Goal: Task Accomplishment & Management: Use online tool/utility

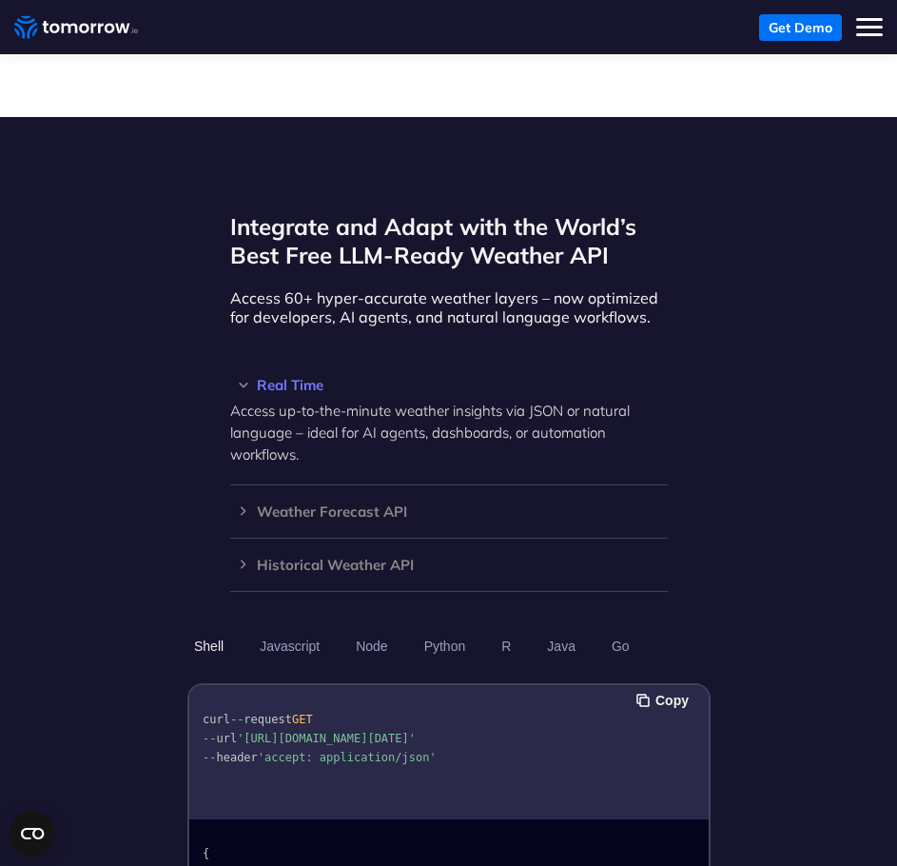
scroll to position [1332, 0]
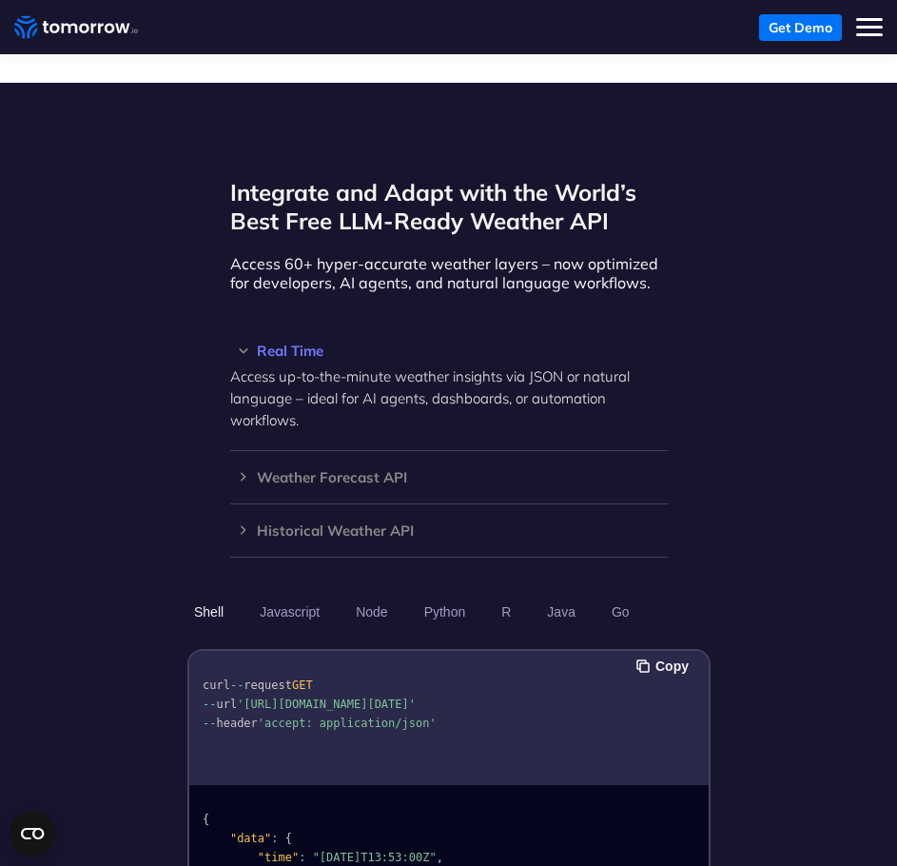
click at [369, 470] on h3 "Weather Forecast API" at bounding box center [449, 477] width 438 height 14
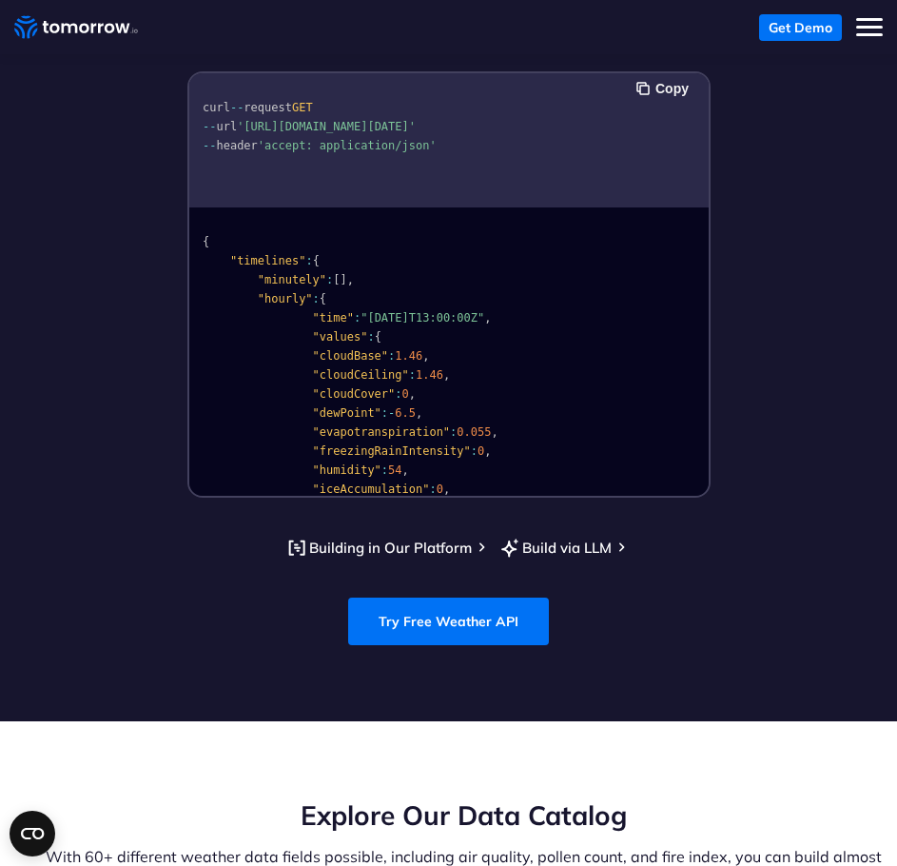
scroll to position [1903, 0]
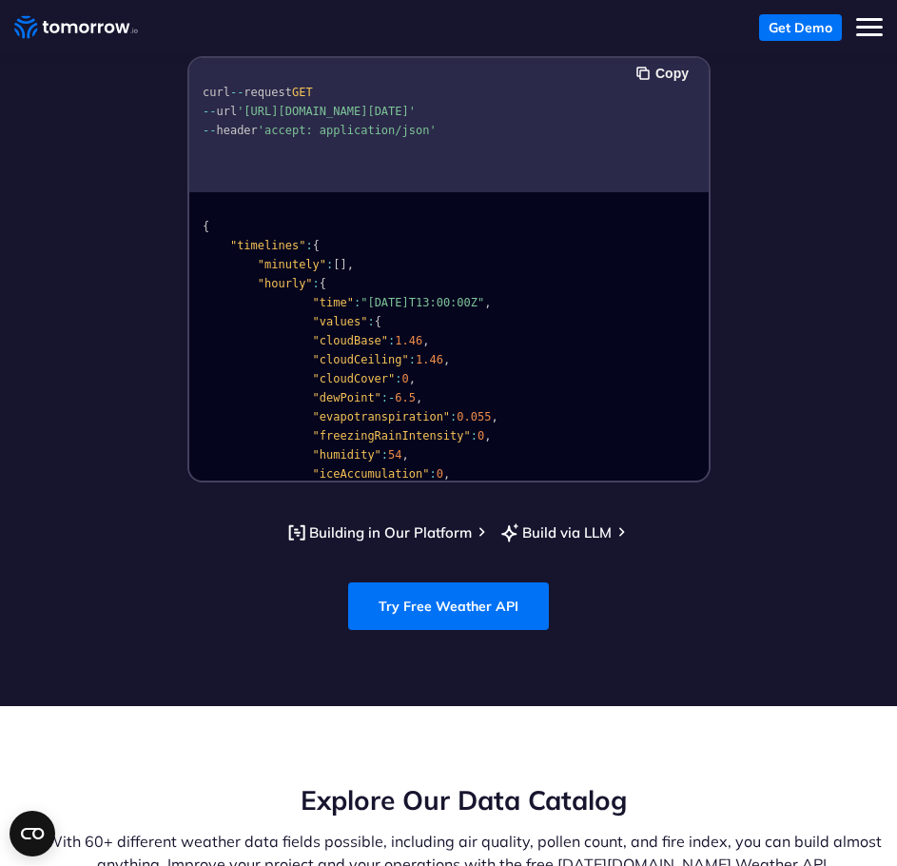
click at [502, 582] on link "Try Free Weather API" at bounding box center [448, 606] width 201 height 48
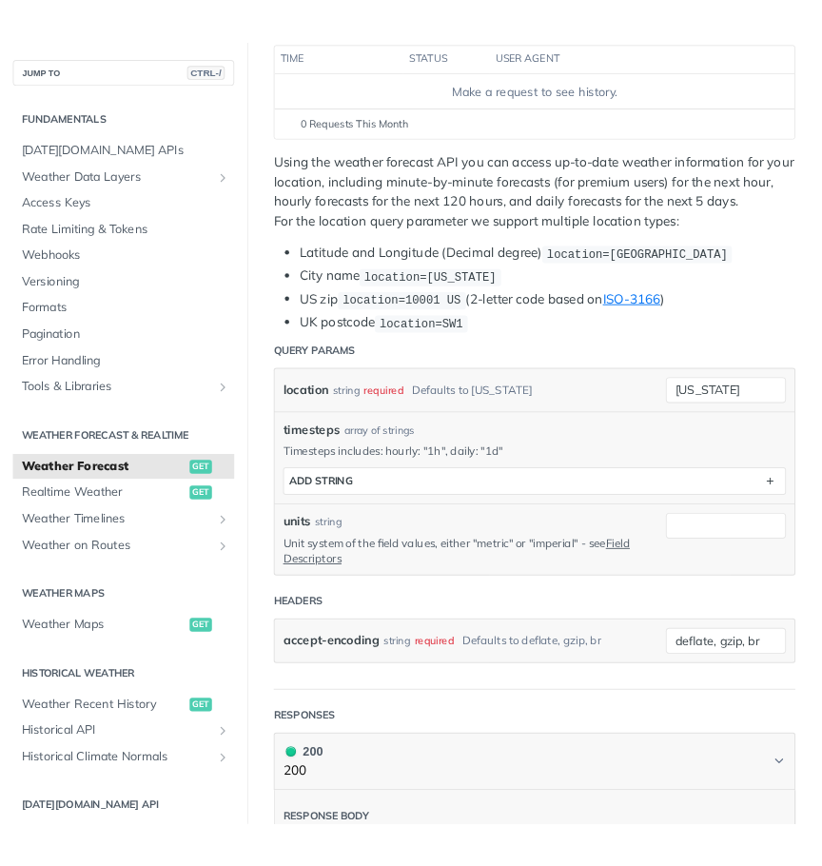
scroll to position [285, 0]
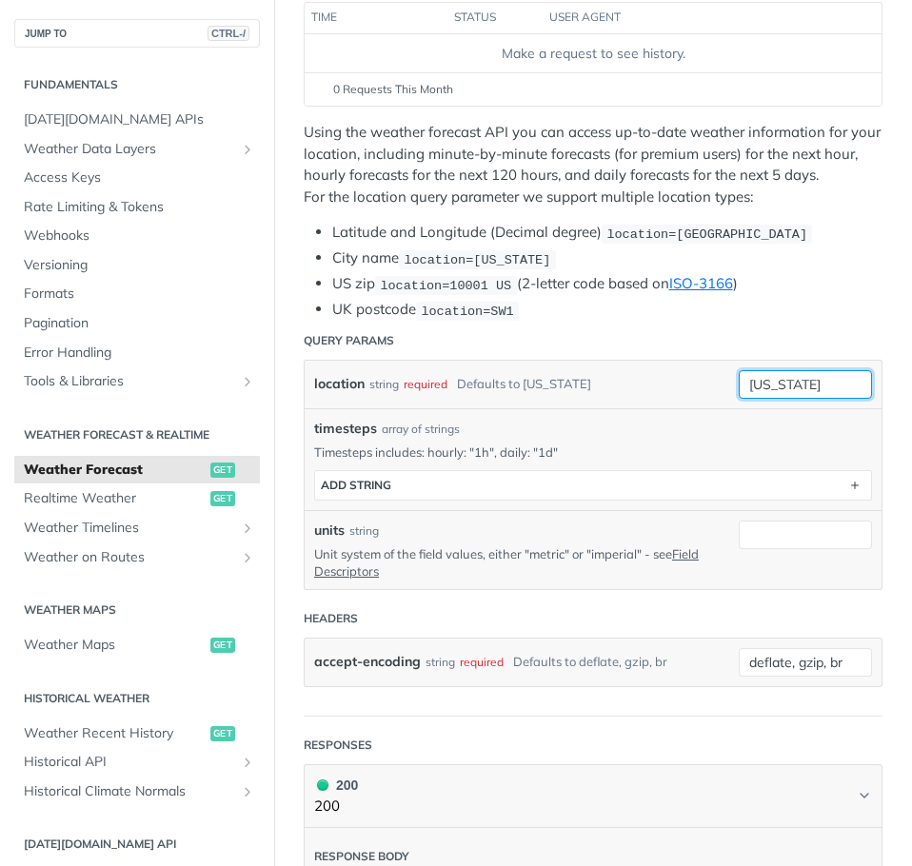
click at [765, 384] on input "[US_STATE]" at bounding box center [804, 384] width 133 height 29
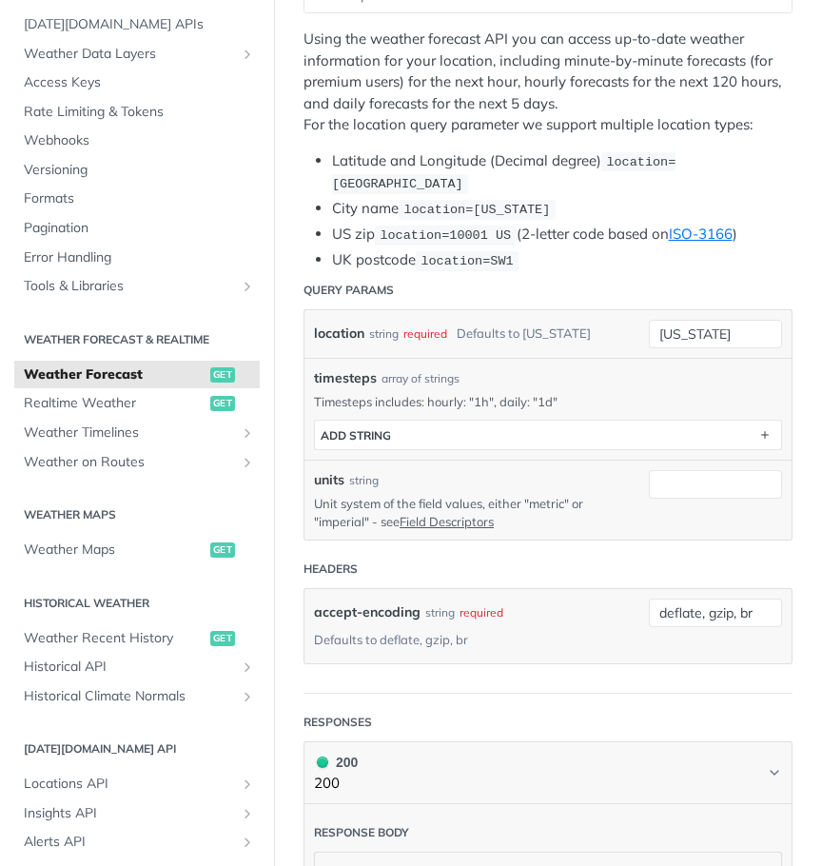
scroll to position [381, 0]
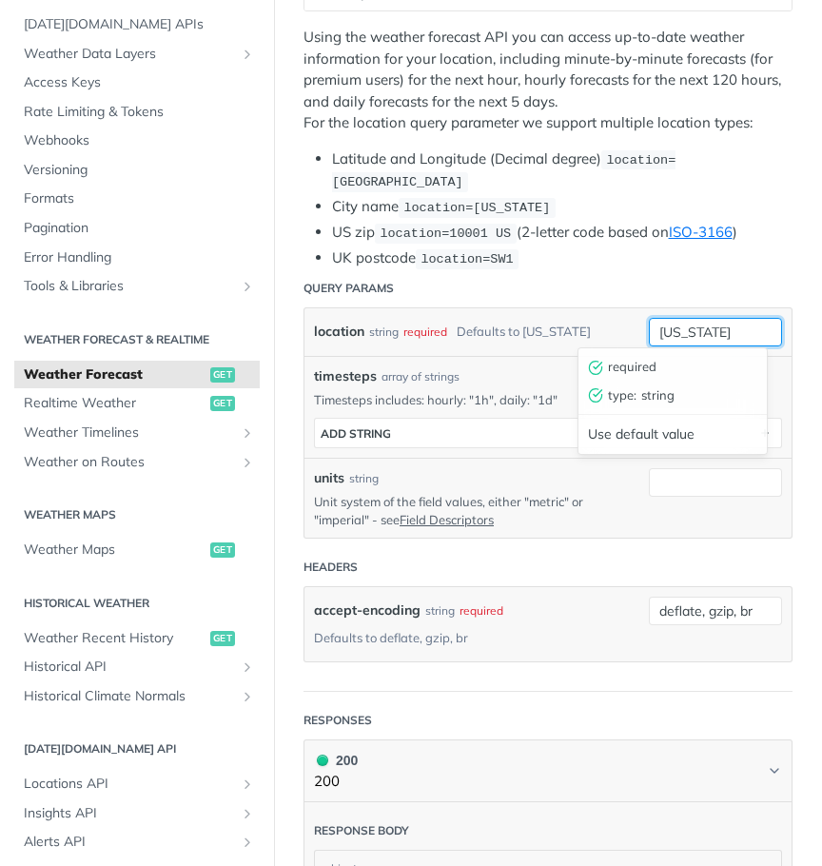
click at [686, 342] on input "[US_STATE]" at bounding box center [715, 332] width 133 height 29
type input "erie"
click at [685, 295] on header "Query Params" at bounding box center [548, 288] width 489 height 38
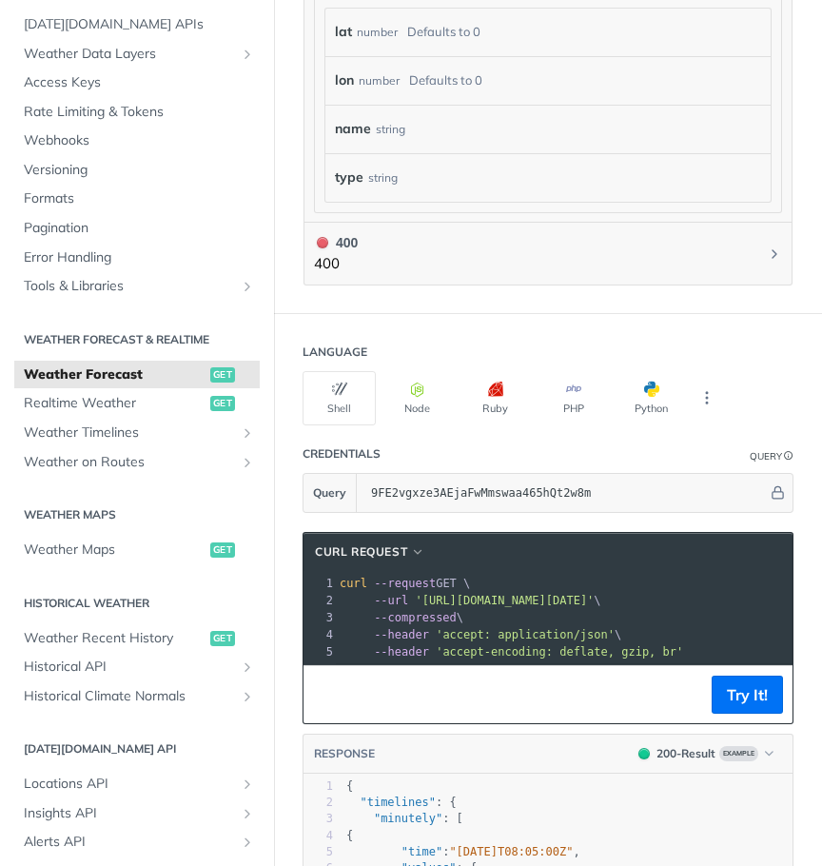
scroll to position [2094, 0]
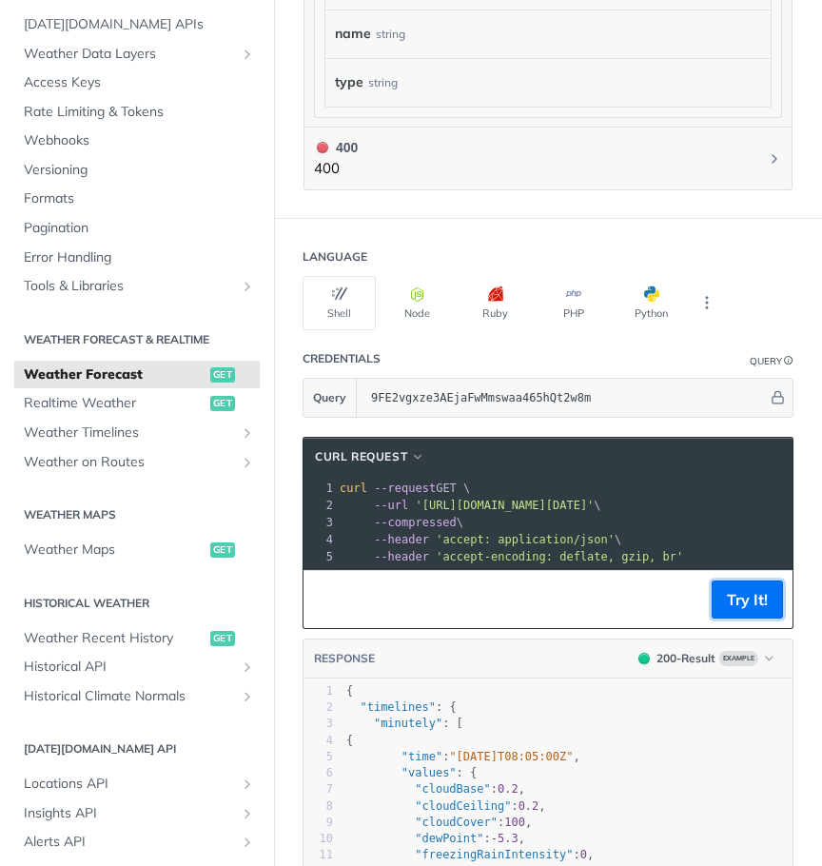
click at [731, 597] on button "Try It!" at bounding box center [747, 599] width 71 height 38
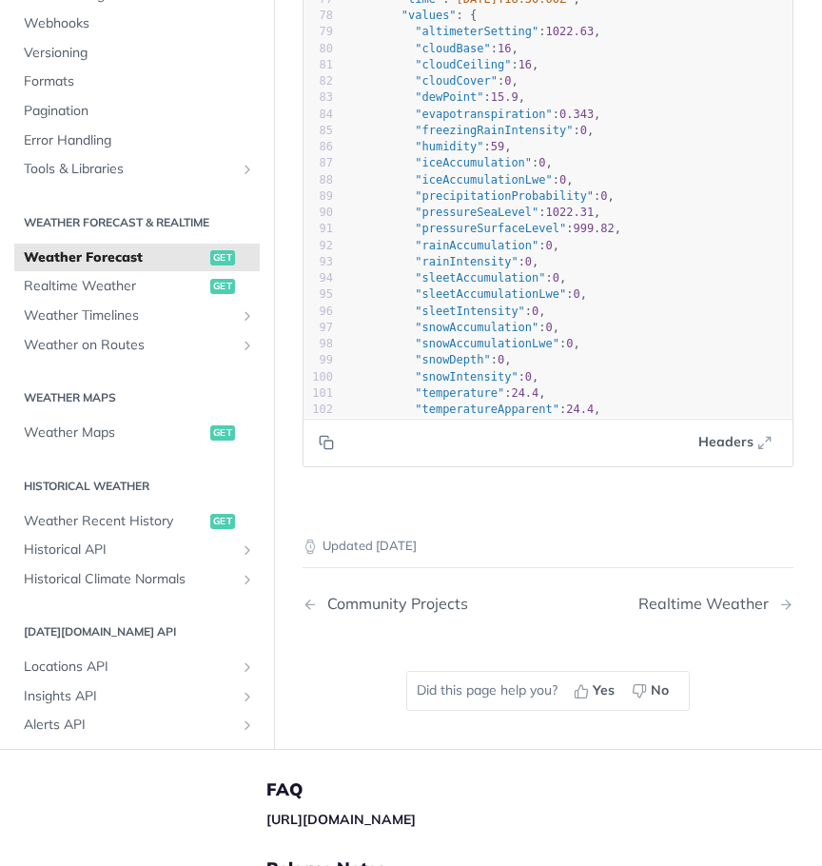
scroll to position [2954, 0]
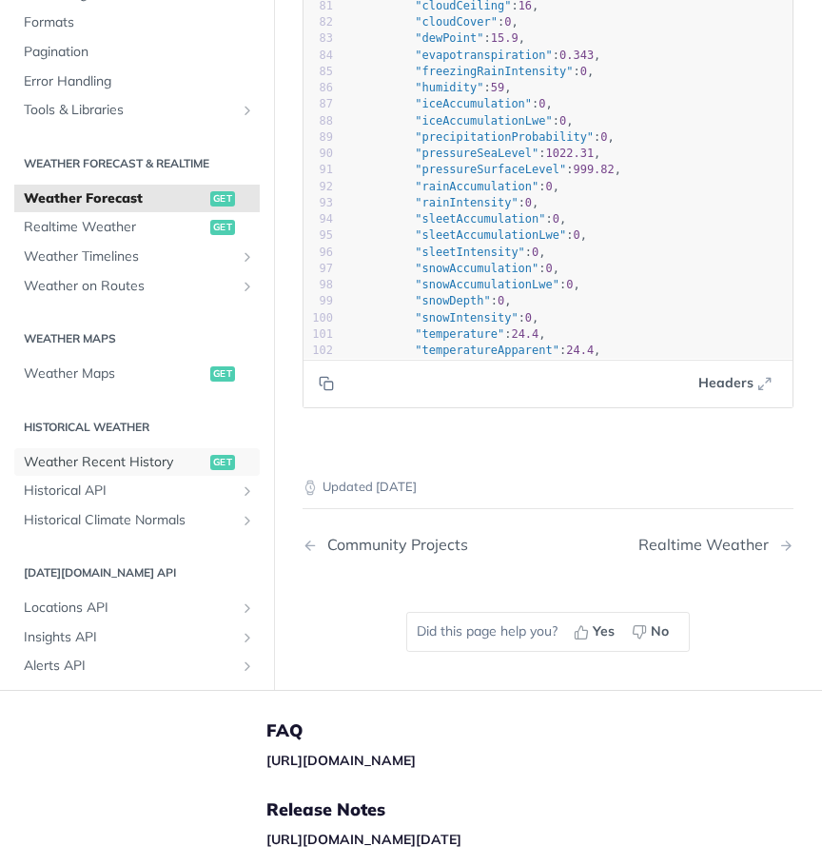
click at [148, 454] on span "Weather Recent History" at bounding box center [115, 461] width 182 height 19
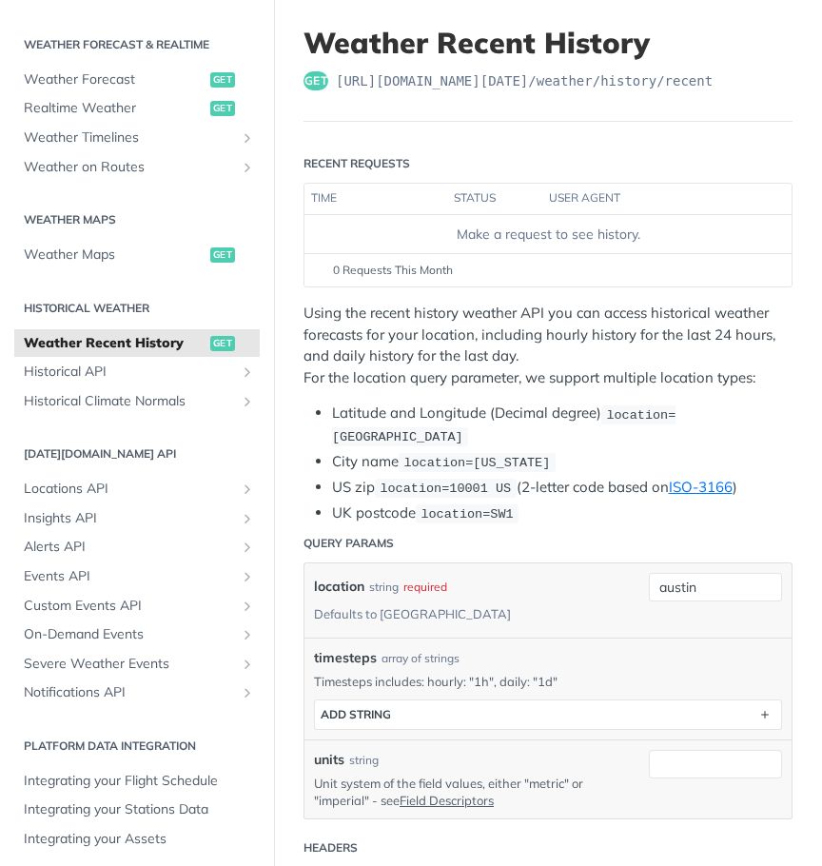
scroll to position [399, 0]
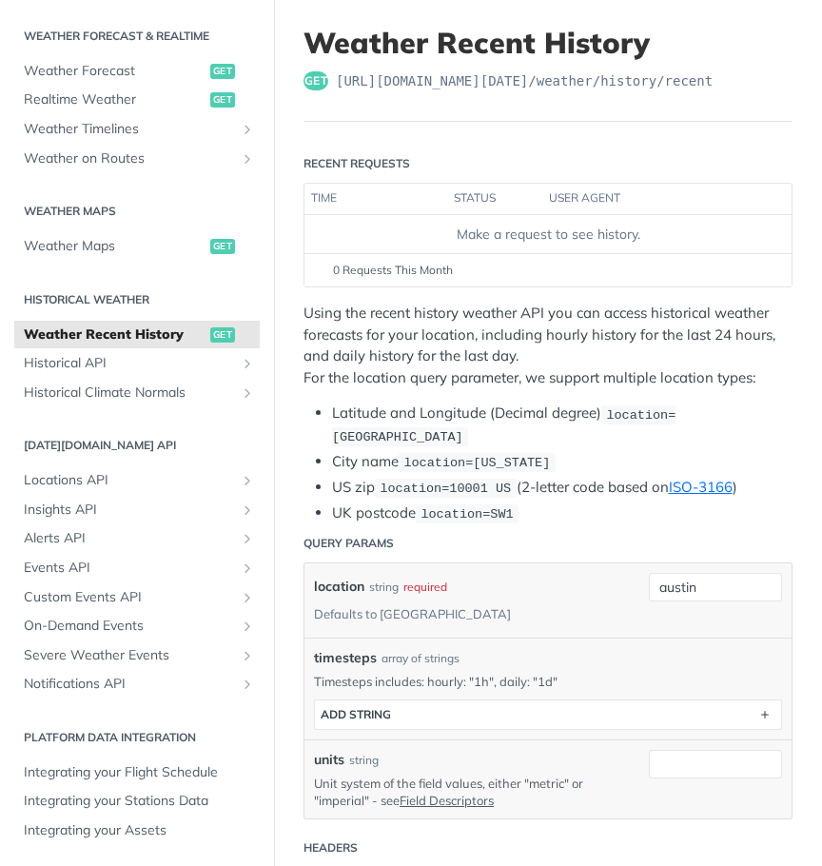
drag, startPoint x: 463, startPoint y: 338, endPoint x: 428, endPoint y: 340, distance: 35.3
click at [428, 340] on p "Using the recent history weather API you can access historical weather forecast…" at bounding box center [548, 346] width 489 height 86
click at [423, 343] on p "Using the recent history weather API you can access historical weather forecast…" at bounding box center [548, 346] width 489 height 86
drag, startPoint x: 430, startPoint y: 359, endPoint x: 411, endPoint y: 351, distance: 20.5
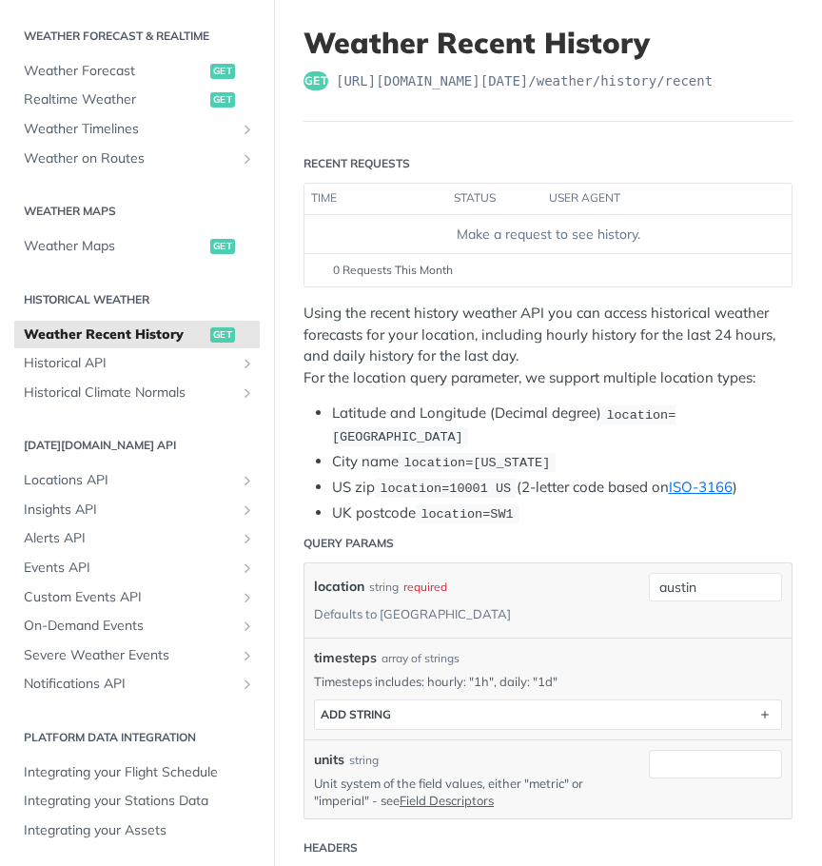
click at [411, 351] on p "Using the recent history weather API you can access historical weather forecast…" at bounding box center [548, 346] width 489 height 86
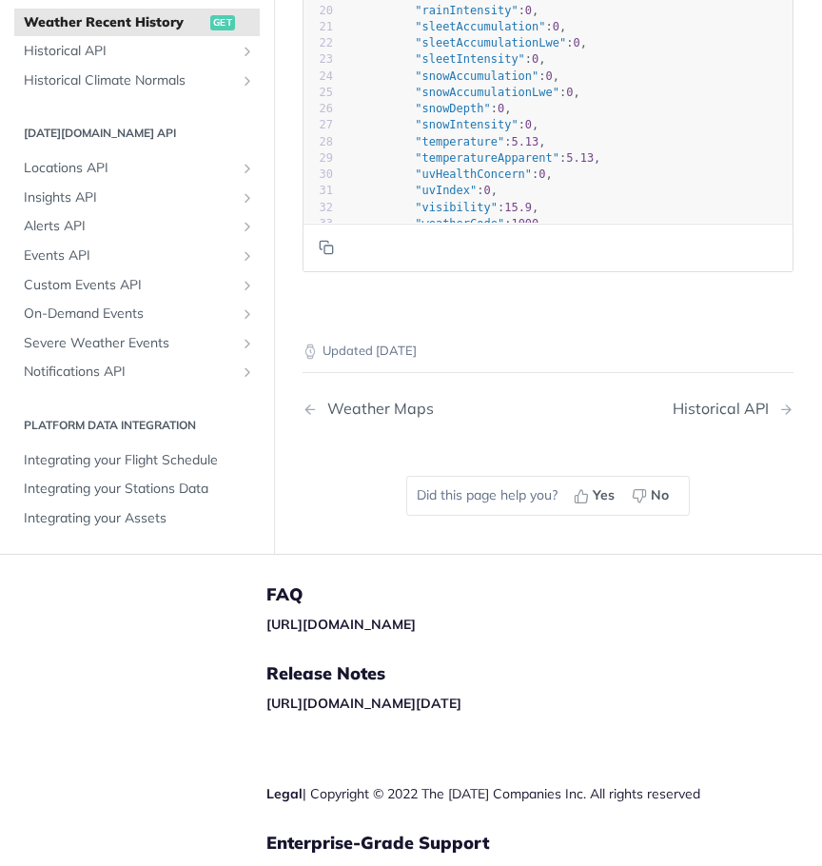
scroll to position [2985, 0]
